Goal: Information Seeking & Learning: Learn about a topic

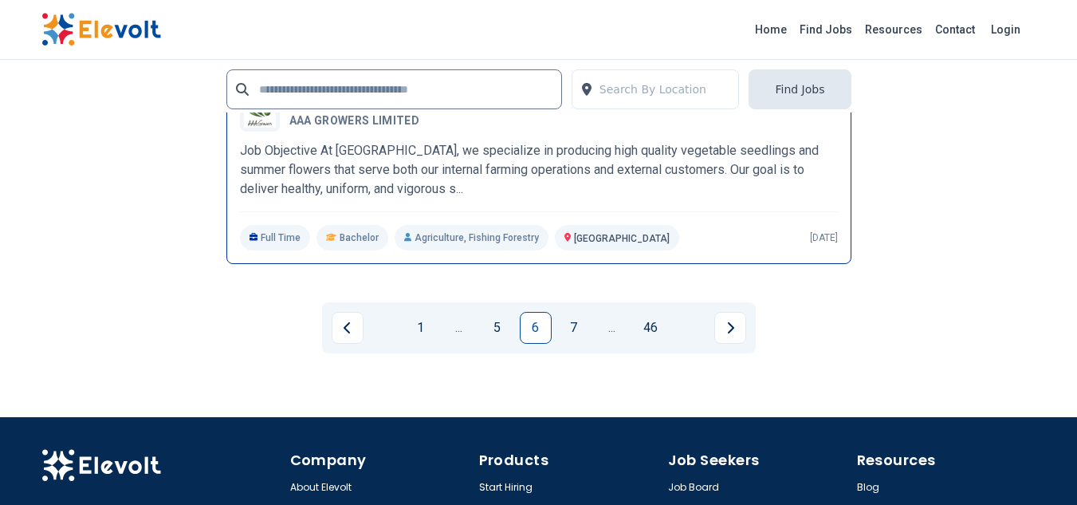
scroll to position [3748, 0]
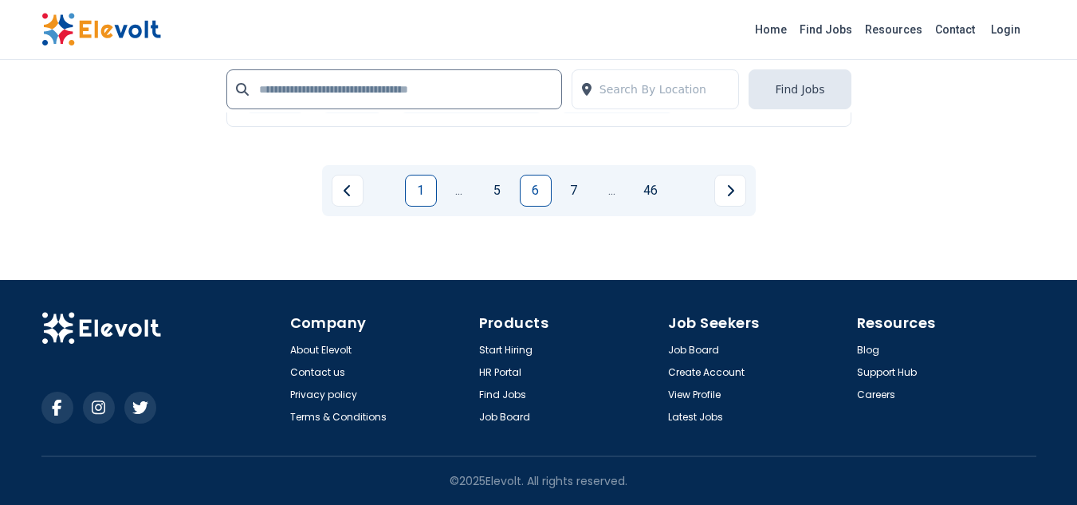
click at [430, 207] on link "1" at bounding box center [421, 191] width 32 height 32
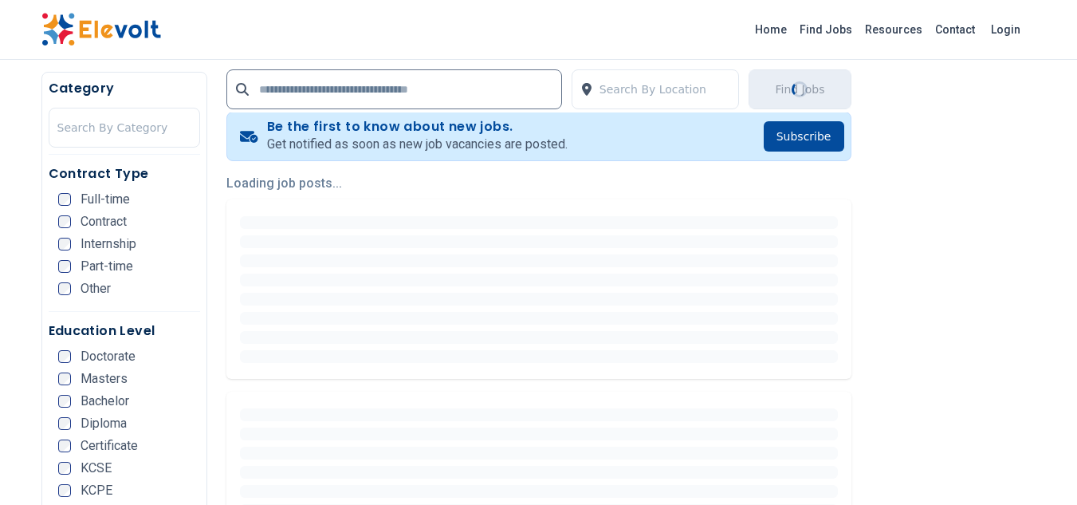
scroll to position [319, 0]
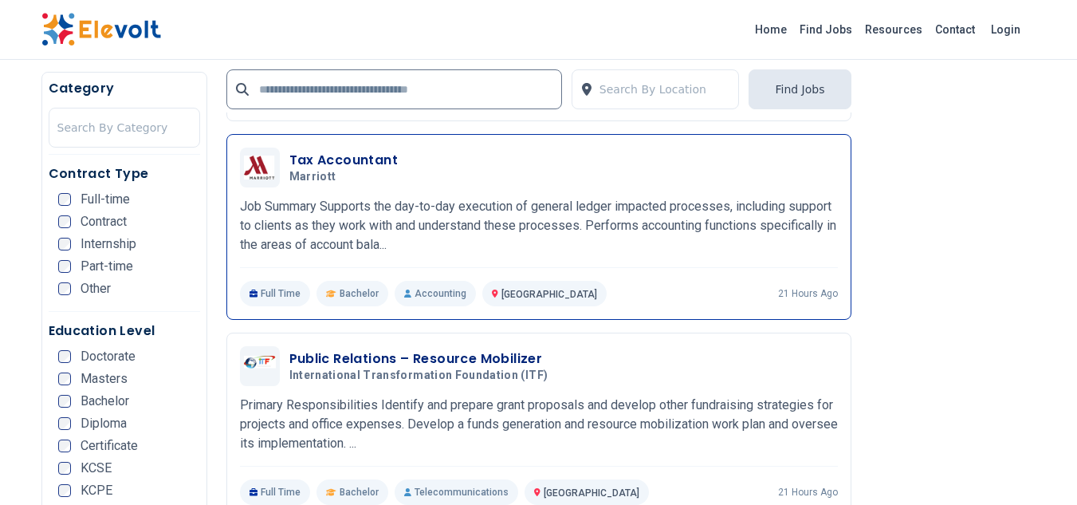
scroll to position [2552, 0]
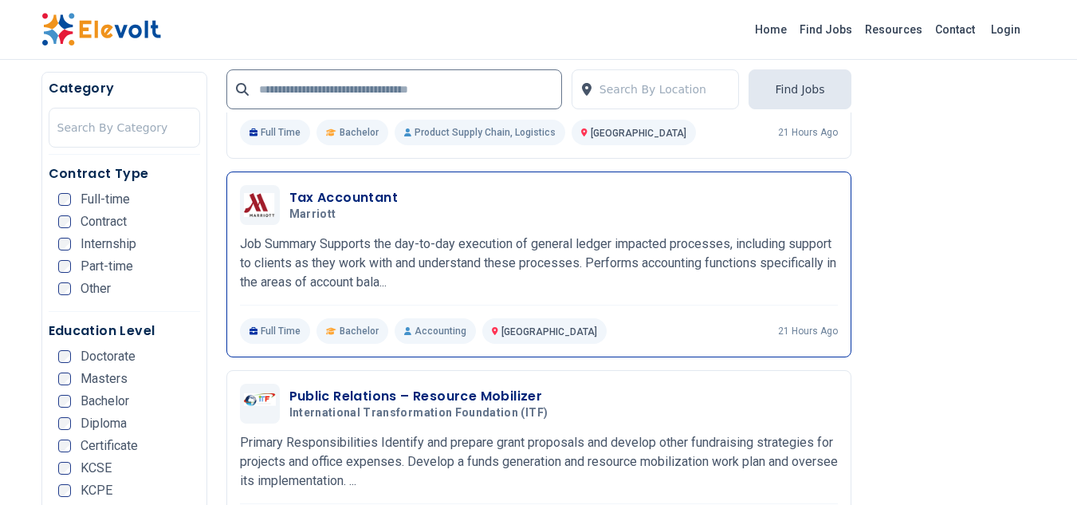
click at [379, 207] on h3 "Tax Accountant" at bounding box center [343, 197] width 109 height 19
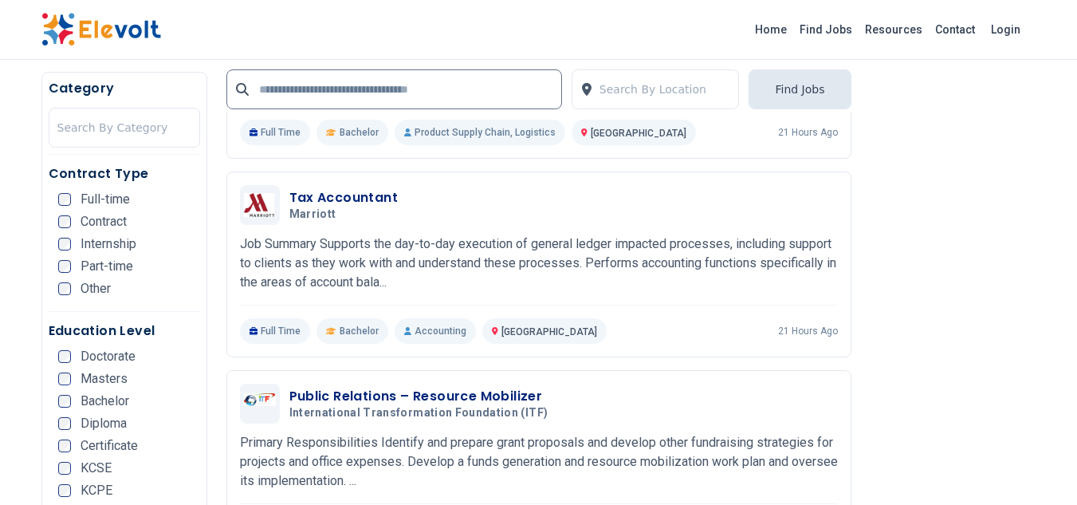
click at [97, 195] on span "Full-time" at bounding box center [105, 199] width 49 height 13
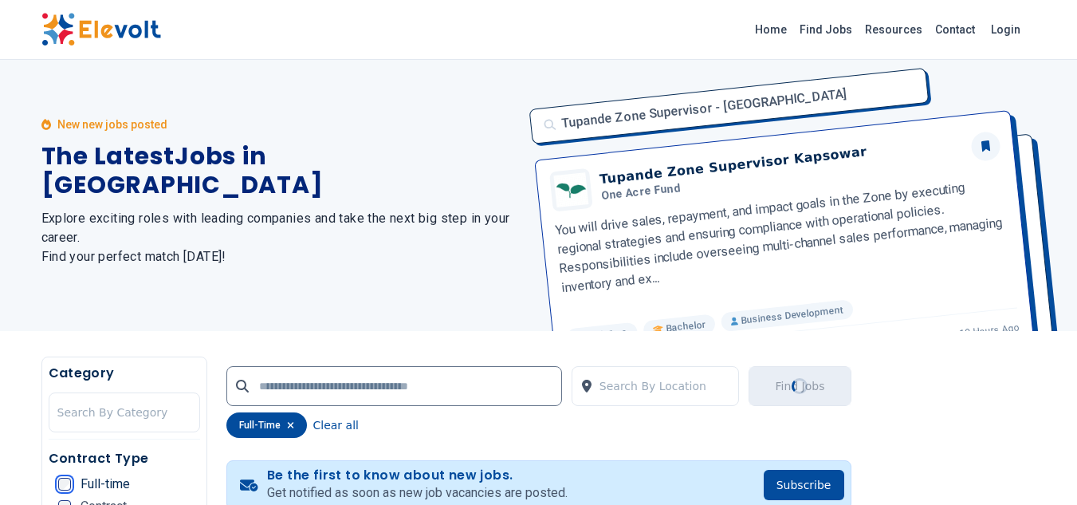
scroll to position [0, 0]
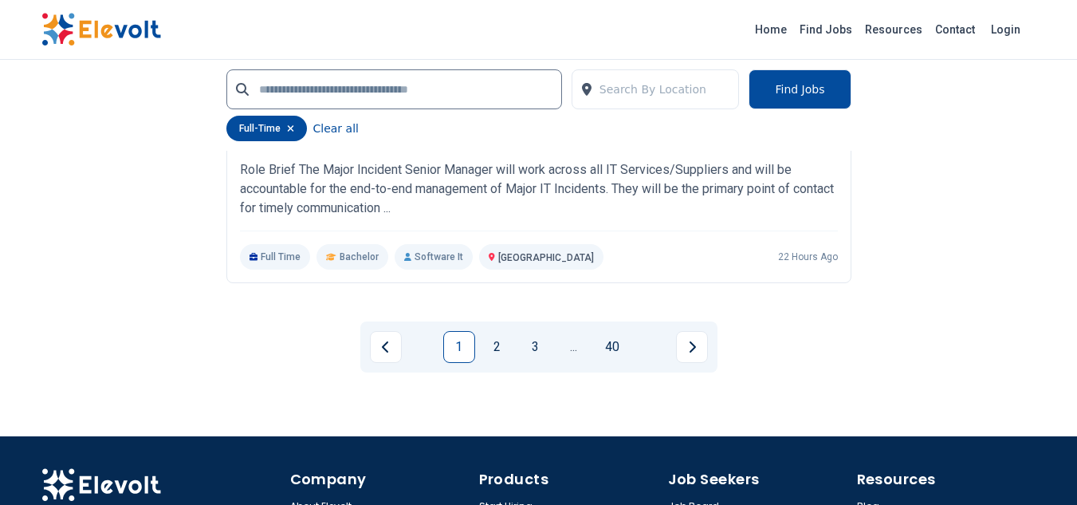
scroll to position [3668, 0]
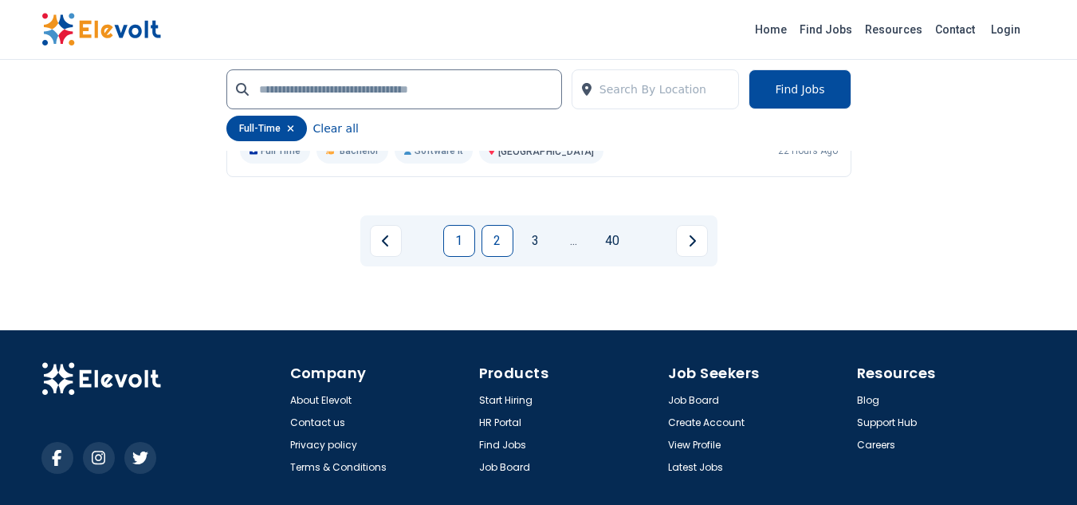
click at [491, 257] on link "2" at bounding box center [498, 241] width 32 height 32
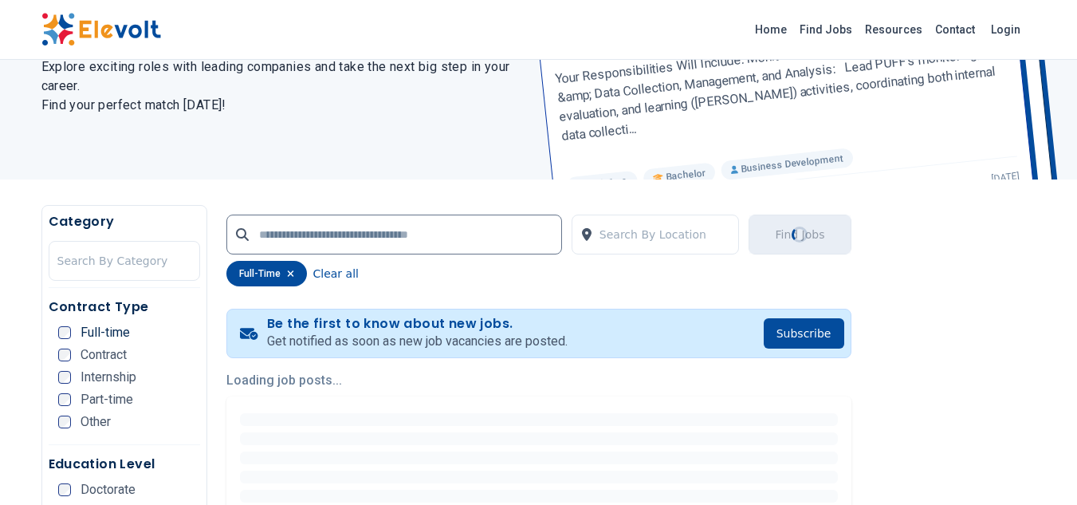
scroll to position [0, 0]
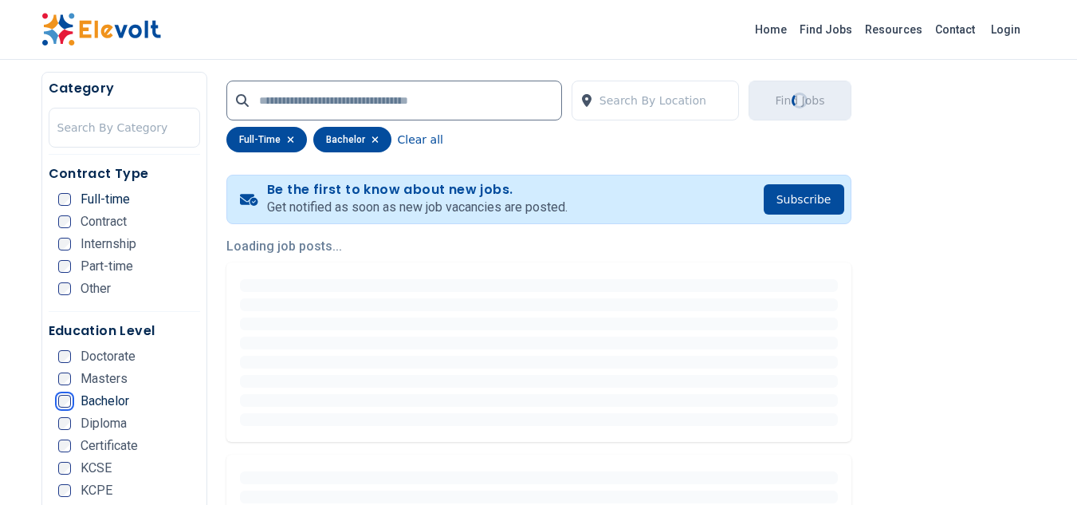
scroll to position [141, 0]
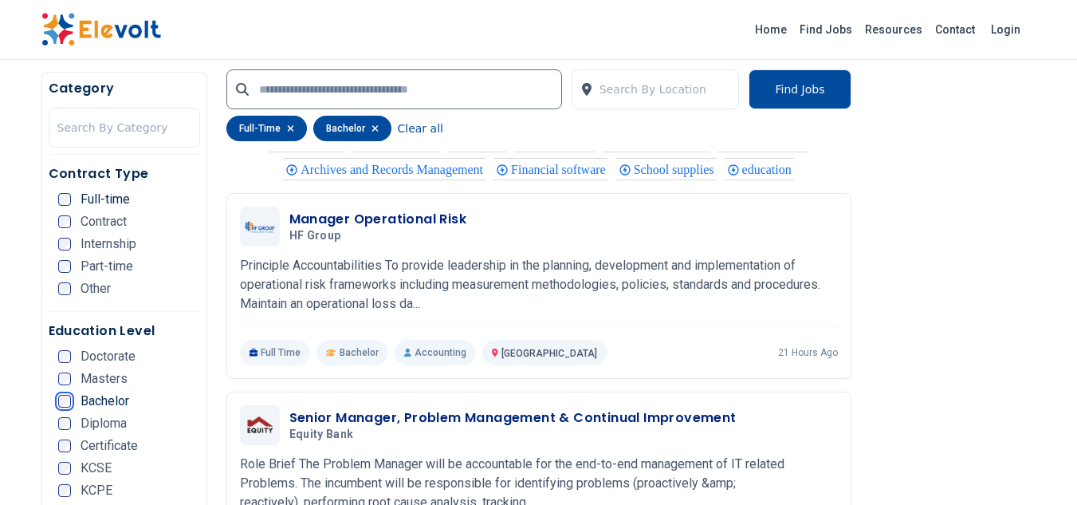
scroll to position [2392, 0]
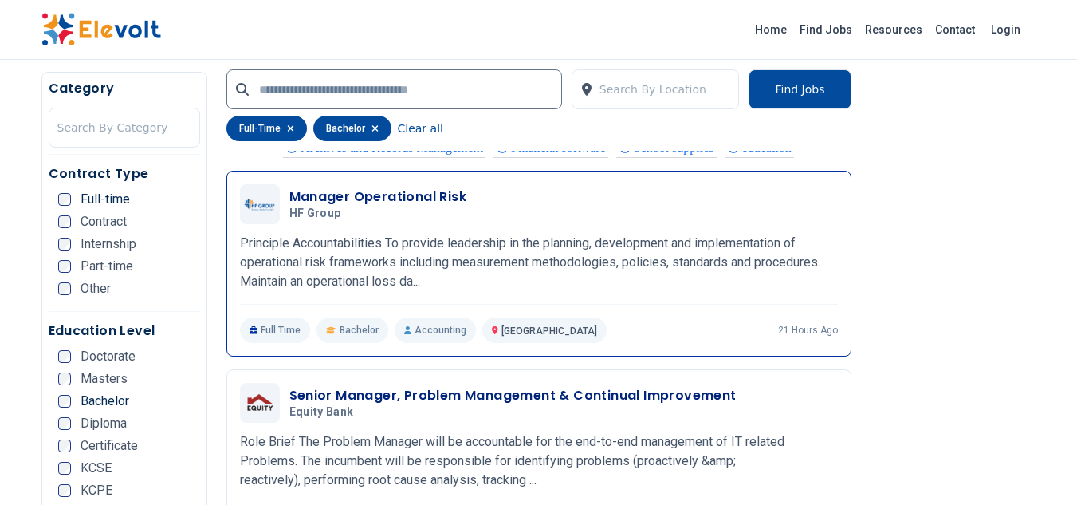
click at [364, 191] on h3 "Manager Operational Risk" at bounding box center [378, 196] width 178 height 19
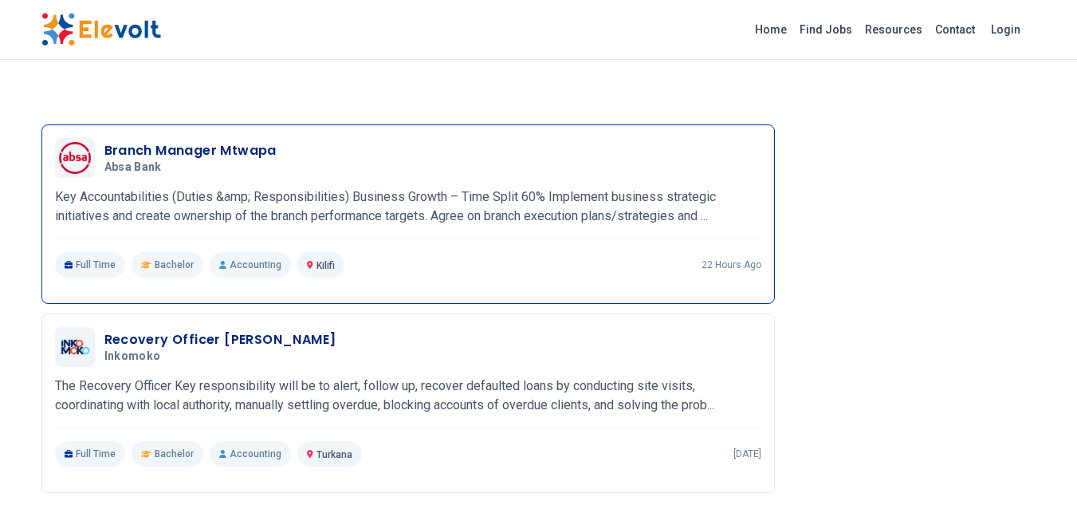
scroll to position [2942, 0]
